Goal: Task Accomplishment & Management: Use online tool/utility

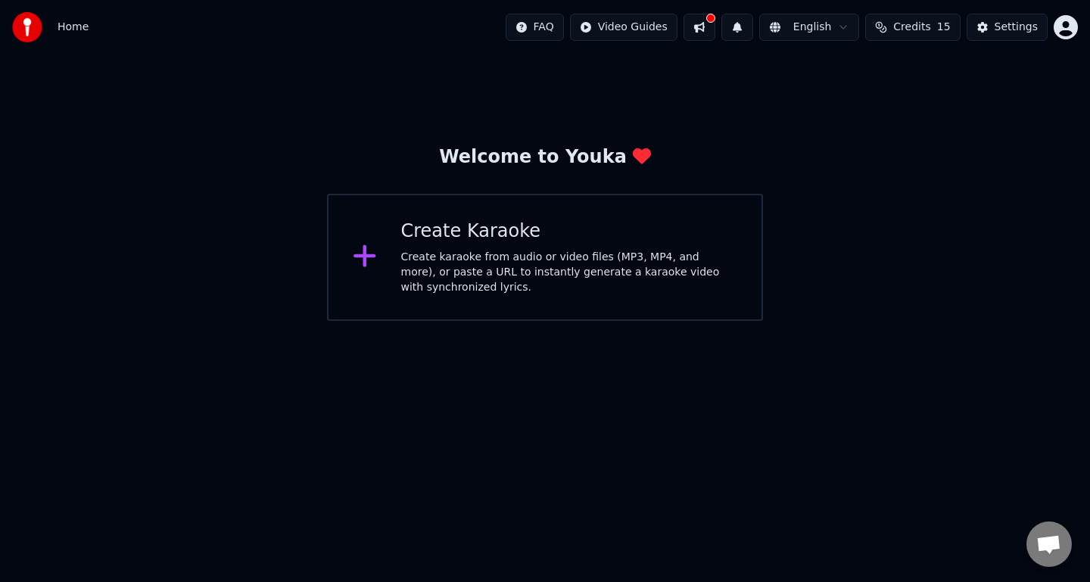
click at [364, 256] on icon at bounding box center [364, 256] width 22 height 22
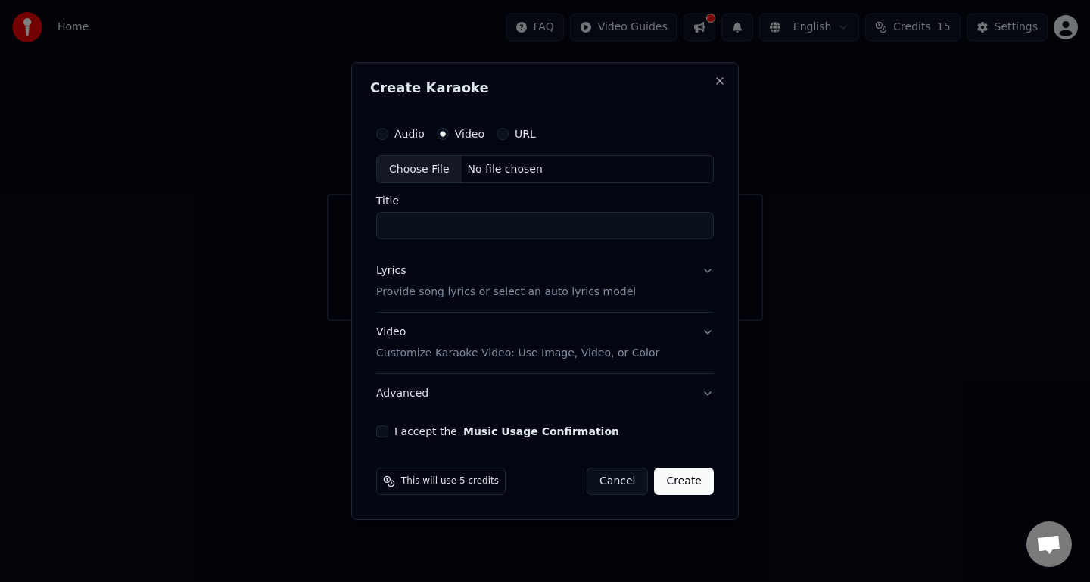
click at [412, 136] on label "Audio" at bounding box center [409, 134] width 30 height 11
click at [388, 136] on button "Audio" at bounding box center [382, 134] width 12 height 12
click at [389, 434] on div "I accept the Music Usage Confirmation" at bounding box center [545, 431] width 338 height 12
click at [382, 433] on button "I accept the Music Usage Confirmation" at bounding box center [382, 431] width 12 height 12
click at [694, 483] on button "Create" at bounding box center [684, 481] width 60 height 27
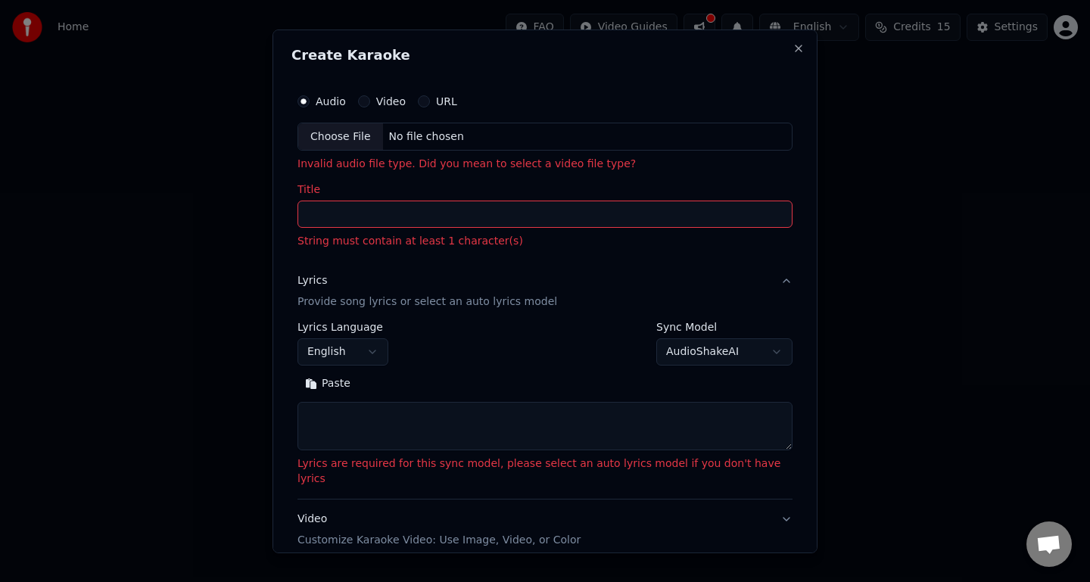
select select
